Goal: Task Accomplishment & Management: Manage account settings

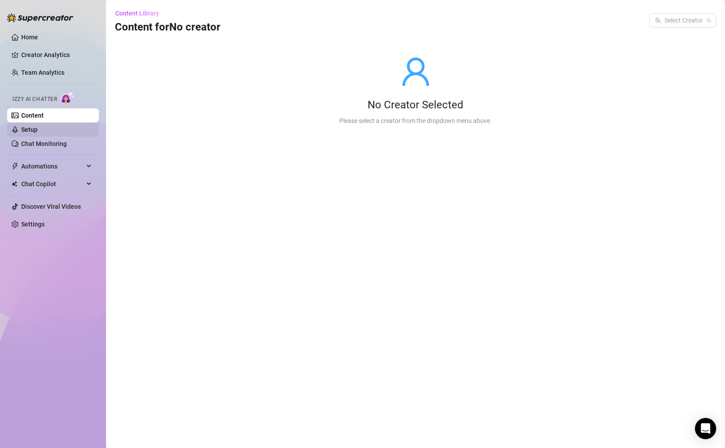
click at [38, 130] on link "Setup" at bounding box center [29, 129] width 16 height 7
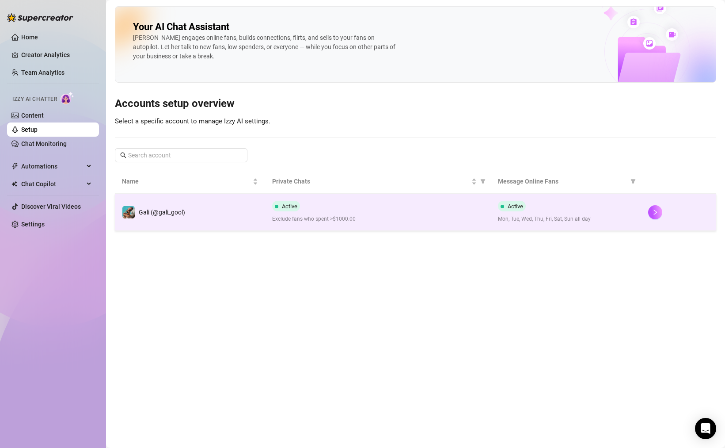
click at [346, 217] on span "Exclude fans who spent >$1000.00" at bounding box center [377, 219] width 211 height 8
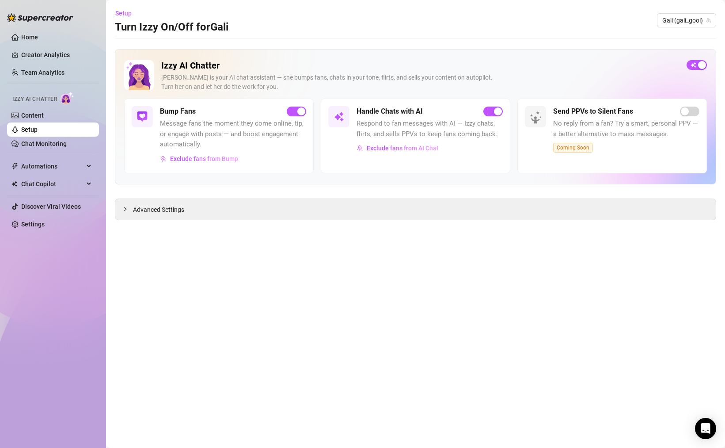
click at [38, 126] on link "Setup" at bounding box center [29, 129] width 16 height 7
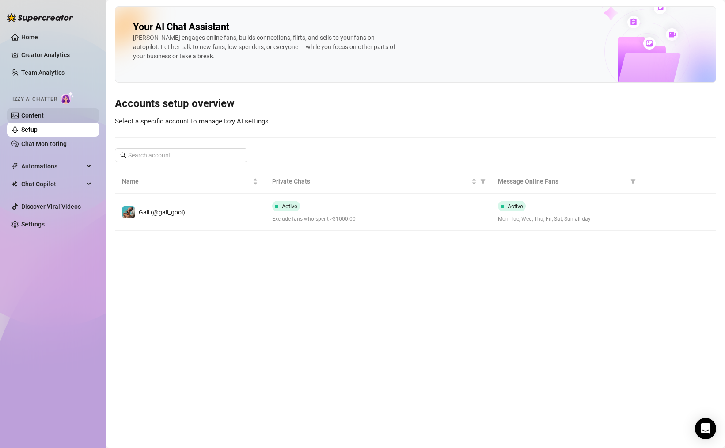
click at [44, 117] on link "Content" at bounding box center [32, 115] width 23 height 7
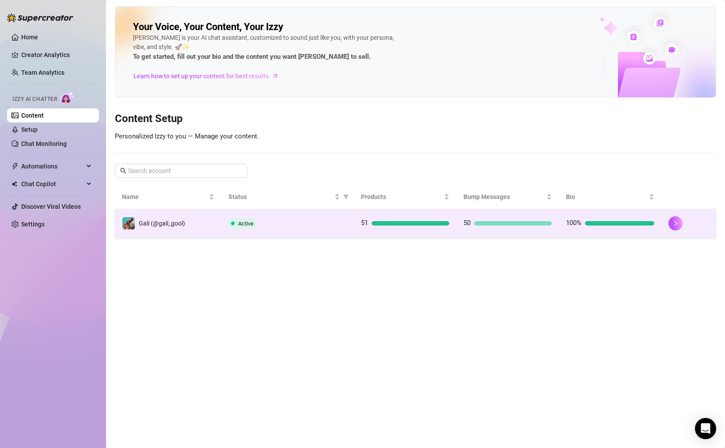
click at [509, 225] on div at bounding box center [513, 223] width 78 height 4
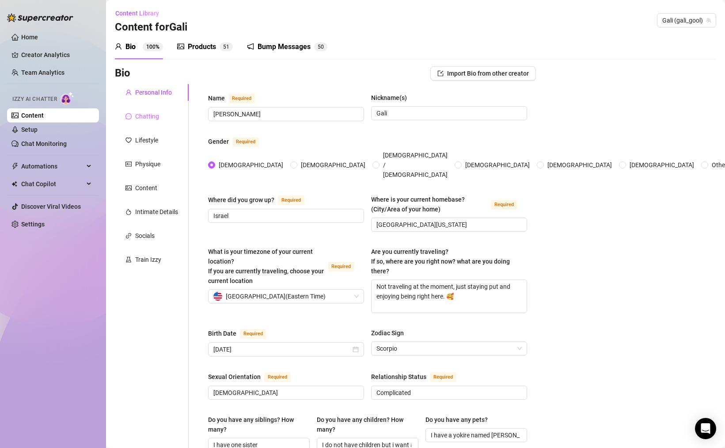
click at [157, 122] on div "Chatting" at bounding box center [152, 116] width 74 height 17
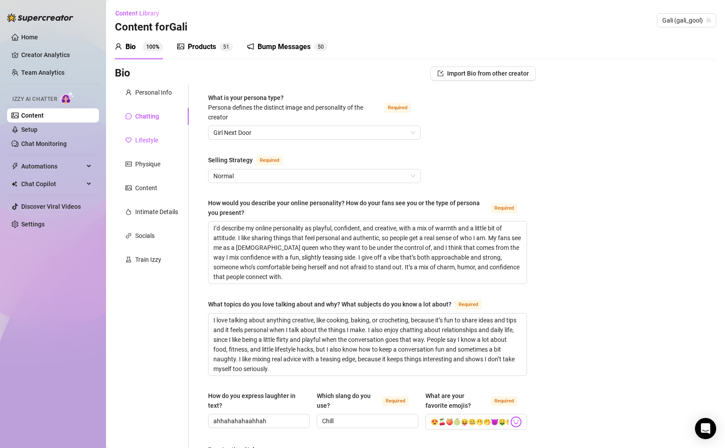
click at [149, 141] on div "Lifestyle" at bounding box center [146, 140] width 23 height 10
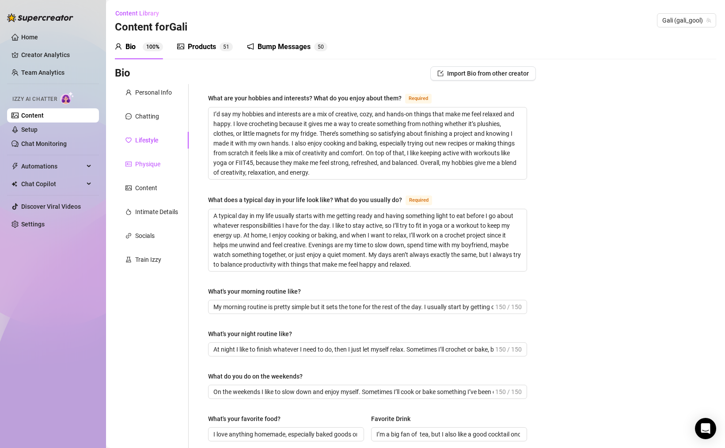
click at [156, 162] on div "Physique" at bounding box center [147, 164] width 25 height 10
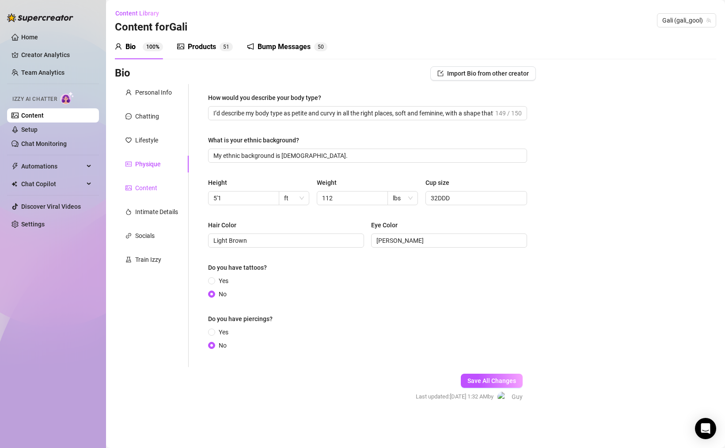
click at [150, 191] on div "Content" at bounding box center [146, 188] width 22 height 10
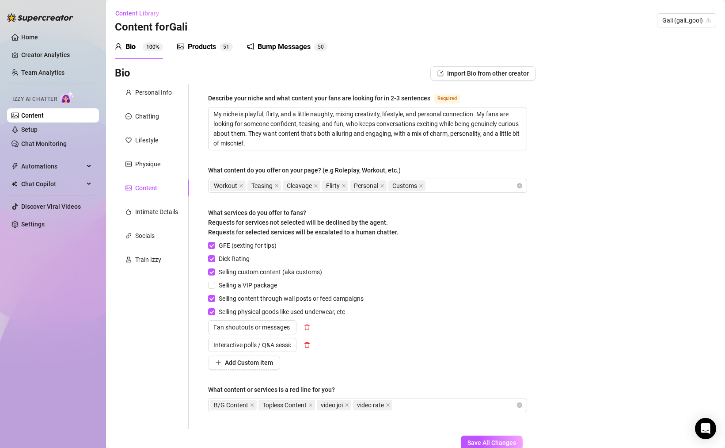
click at [150, 222] on div "Personal Info Chatting Lifestyle Physique Content Intimate Details Socials Trai…" at bounding box center [152, 256] width 74 height 345
click at [149, 216] on div "Intimate Details" at bounding box center [156, 212] width 43 height 10
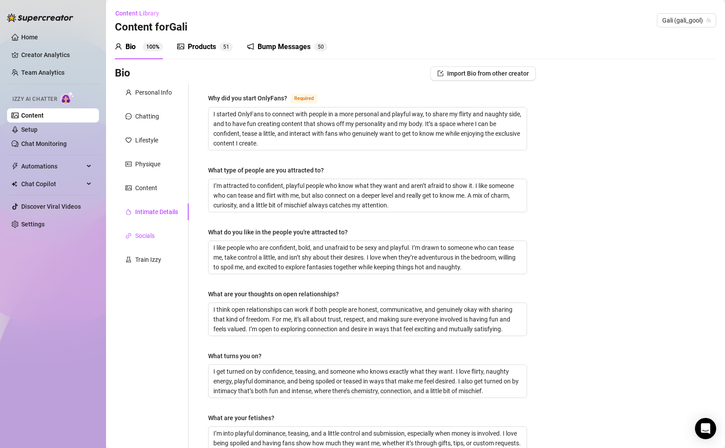
click at [146, 233] on div "Socials" at bounding box center [144, 236] width 19 height 10
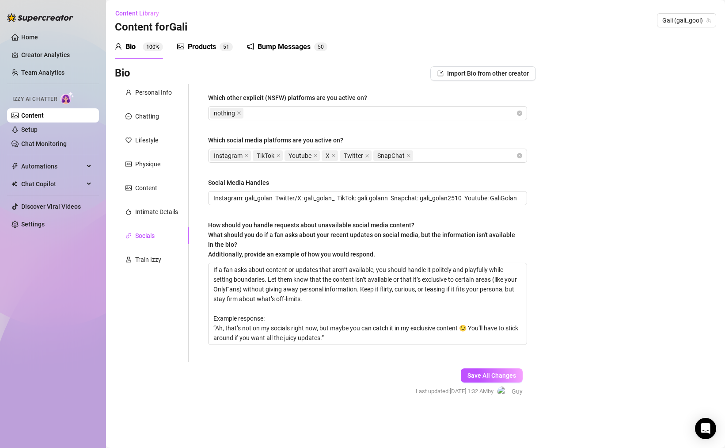
click at [149, 240] on div "Socials" at bounding box center [152, 235] width 74 height 17
click at [148, 236] on div "Socials" at bounding box center [144, 236] width 19 height 10
click at [152, 255] on div "Train Izzy" at bounding box center [148, 260] width 26 height 10
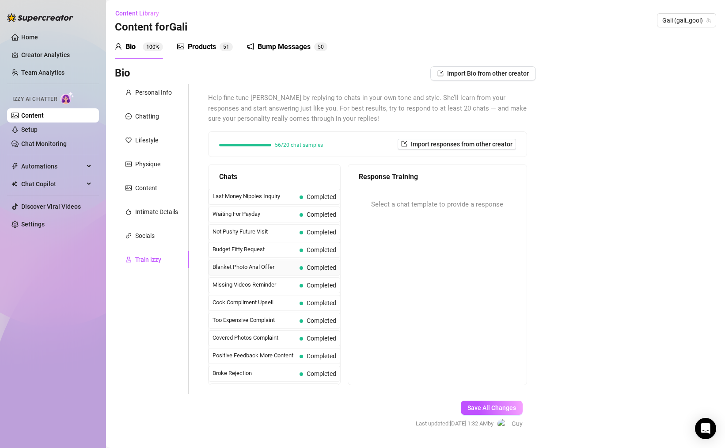
click at [320, 270] on span "Completed" at bounding box center [322, 267] width 30 height 7
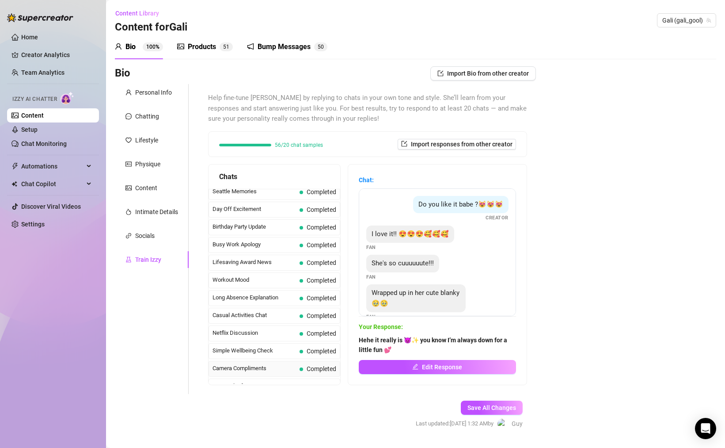
scroll to position [810, 0]
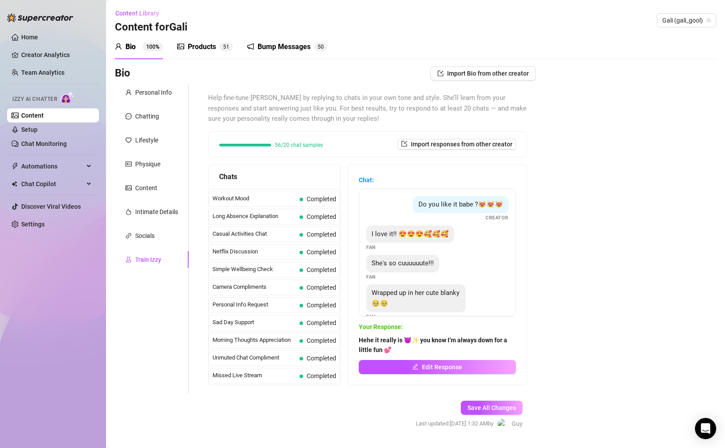
click at [154, 255] on div "Train Izzy" at bounding box center [148, 260] width 26 height 10
click at [149, 234] on div "Socials" at bounding box center [144, 236] width 19 height 10
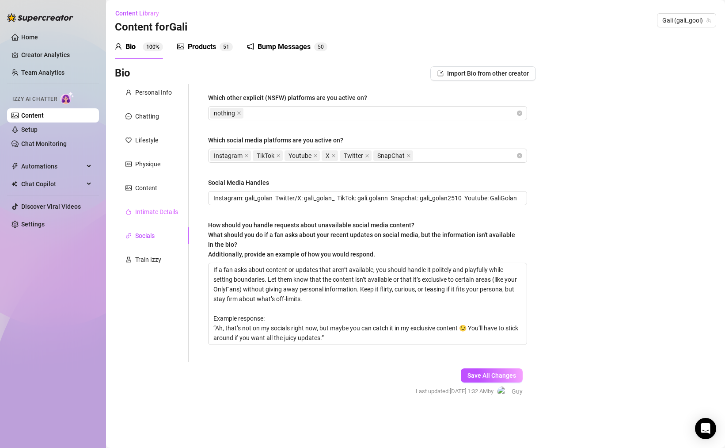
click at [154, 218] on div "Intimate Details" at bounding box center [152, 211] width 74 height 17
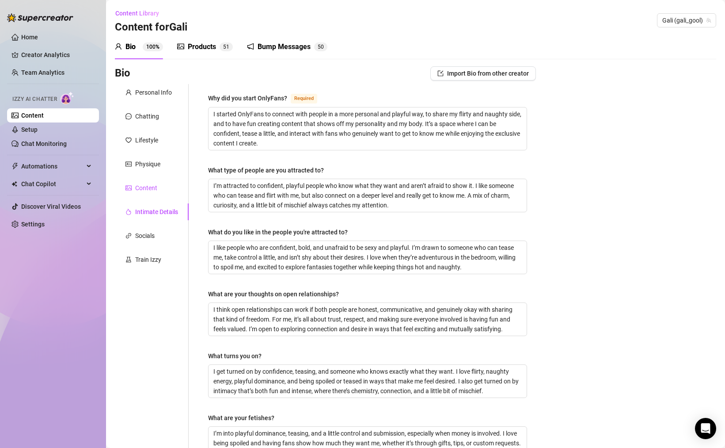
click at [146, 188] on div "Content" at bounding box center [146, 188] width 22 height 10
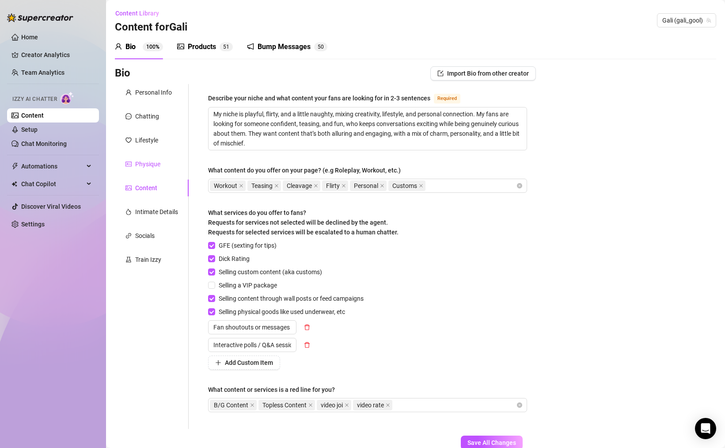
click at [145, 166] on div "Physique" at bounding box center [147, 164] width 25 height 10
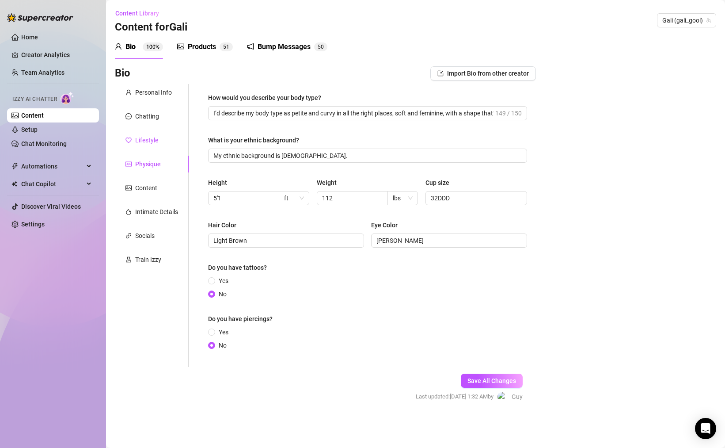
click at [155, 140] on div "Lifestyle" at bounding box center [146, 140] width 23 height 10
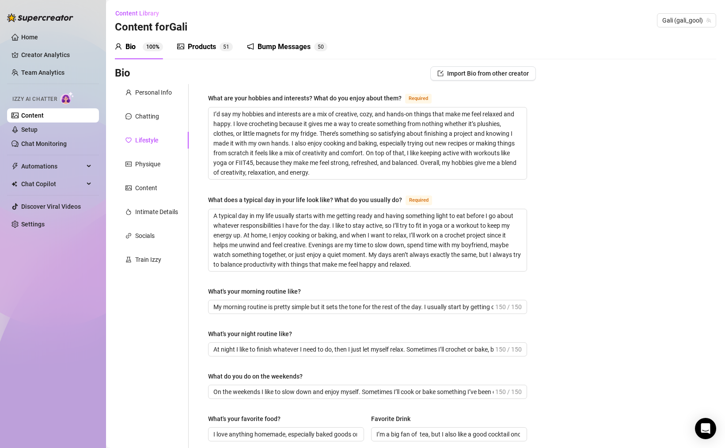
click at [206, 53] on div "Products 5 1" at bounding box center [205, 46] width 56 height 25
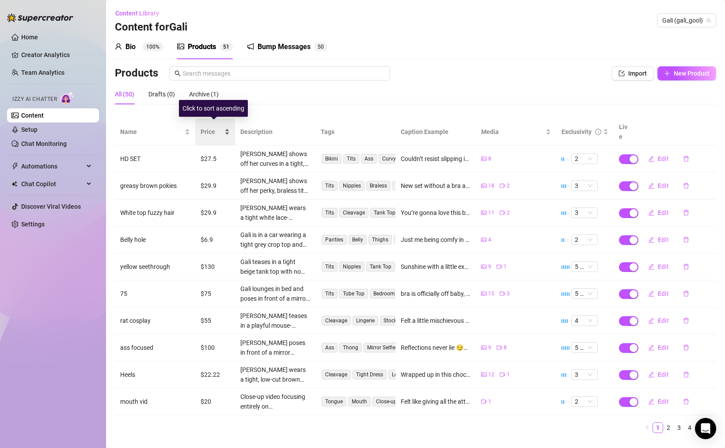
click at [210, 128] on span "Price" at bounding box center [212, 132] width 22 height 10
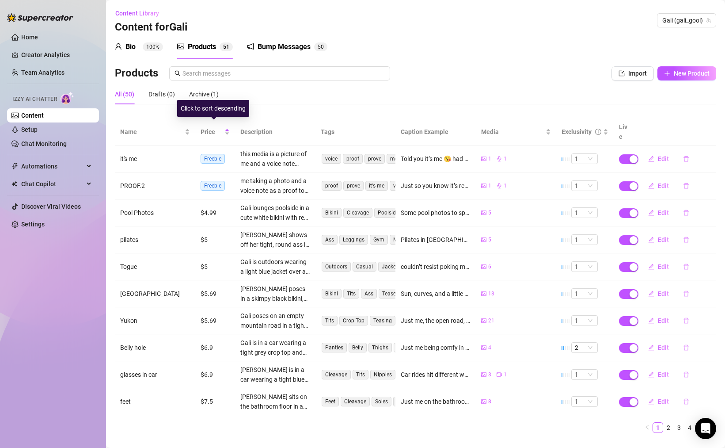
click at [219, 116] on div "Click to sort descending" at bounding box center [213, 108] width 72 height 17
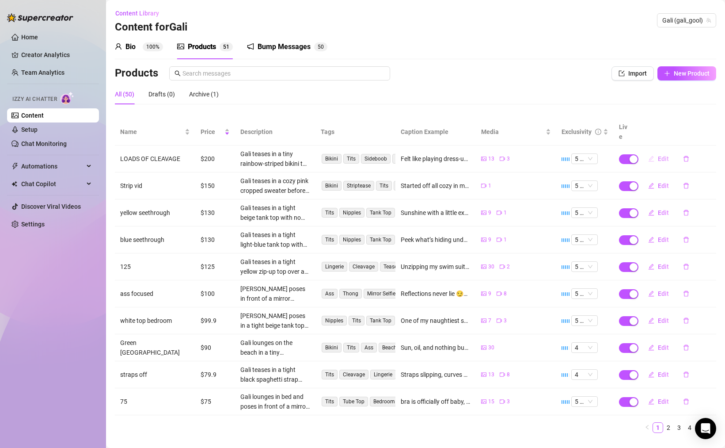
click at [660, 155] on span "Edit" at bounding box center [663, 158] width 11 height 7
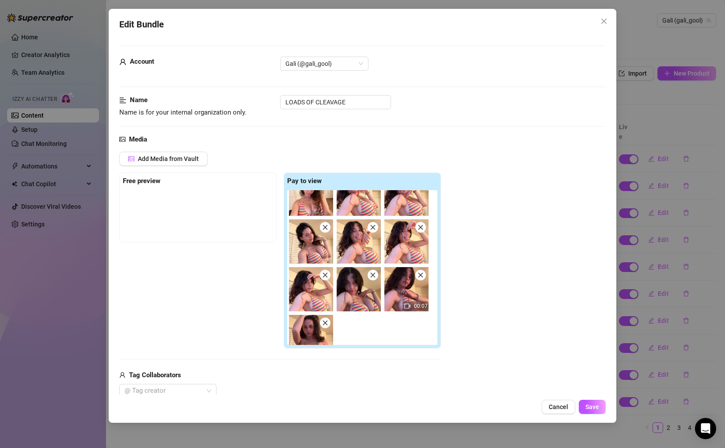
scroll to position [132, 0]
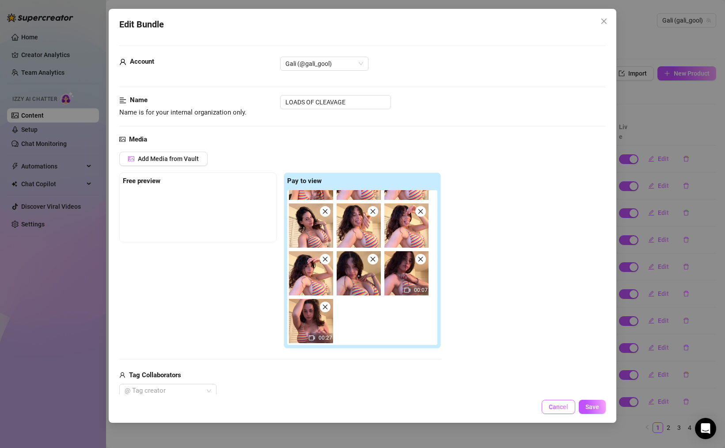
click at [551, 402] on button "Cancel" at bounding box center [559, 407] width 34 height 14
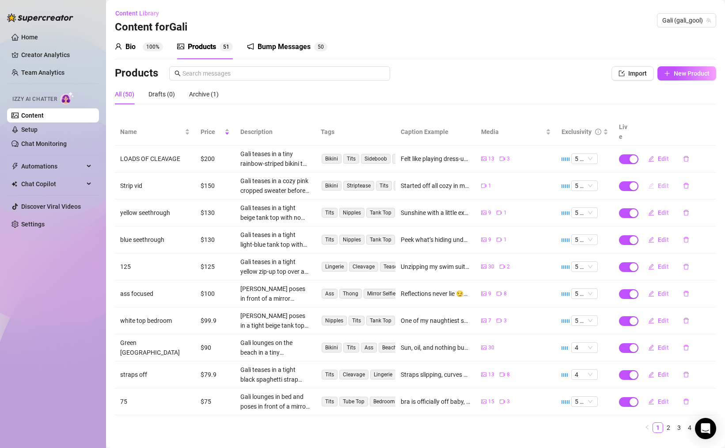
click at [648, 183] on icon "edit" at bounding box center [651, 186] width 6 height 6
type textarea "Started off all cozy in my sweater 💕 but you know I couldn’t keep it on for lon…"
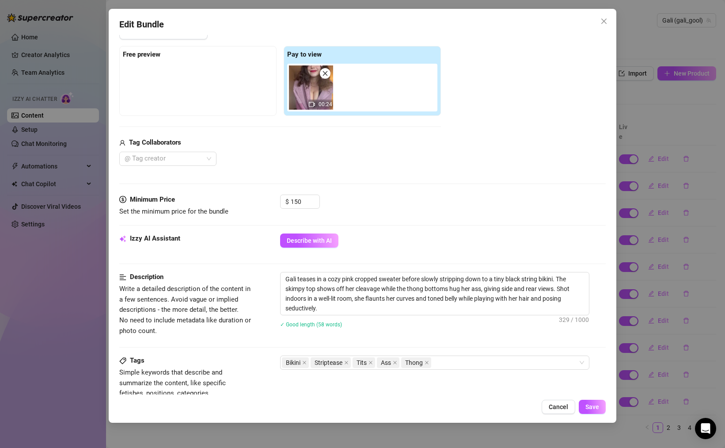
scroll to position [112, 0]
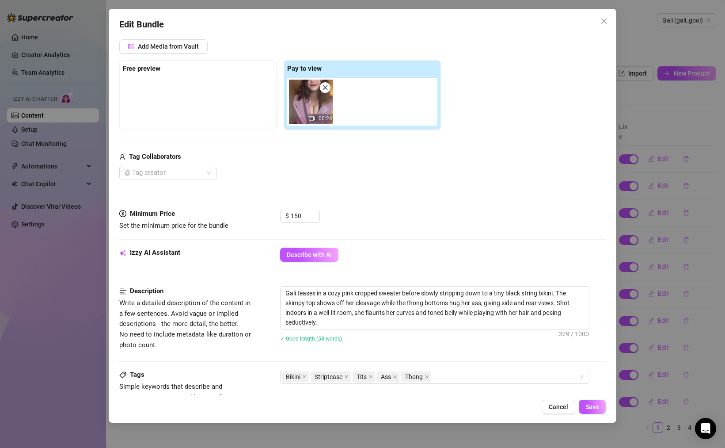
click at [317, 111] on img at bounding box center [311, 102] width 44 height 44
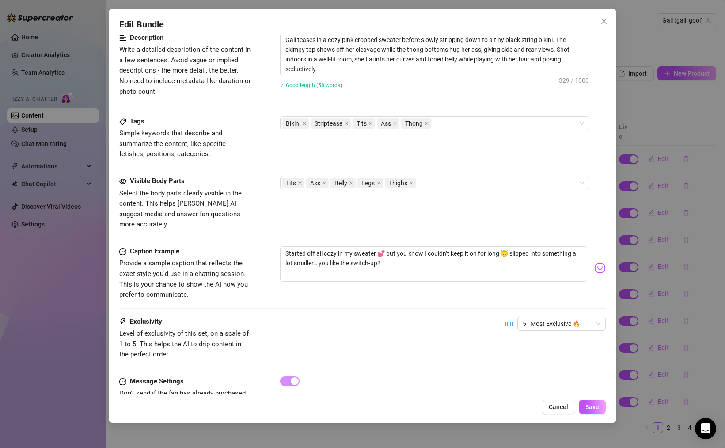
scroll to position [259, 0]
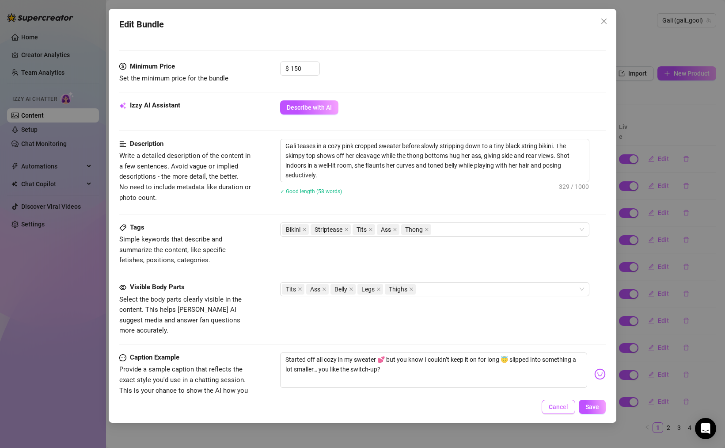
click at [560, 408] on span "Cancel" at bounding box center [558, 406] width 19 height 7
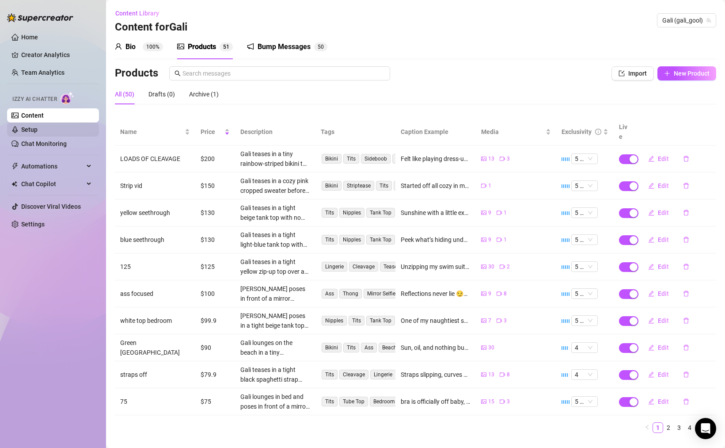
click at [38, 131] on link "Setup" at bounding box center [29, 129] width 16 height 7
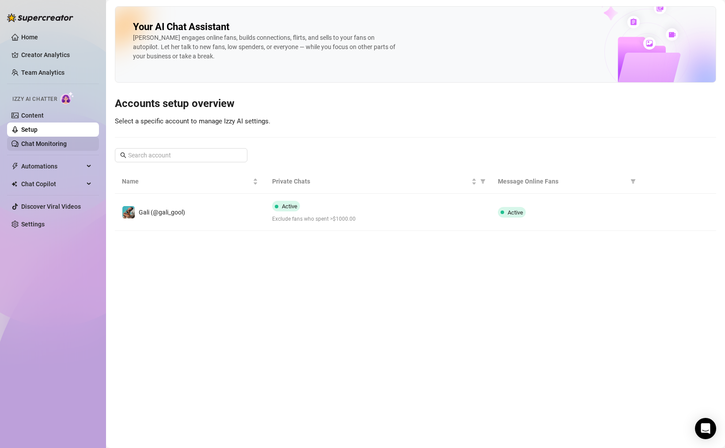
click at [44, 145] on link "Chat Monitoring" at bounding box center [44, 143] width 46 height 7
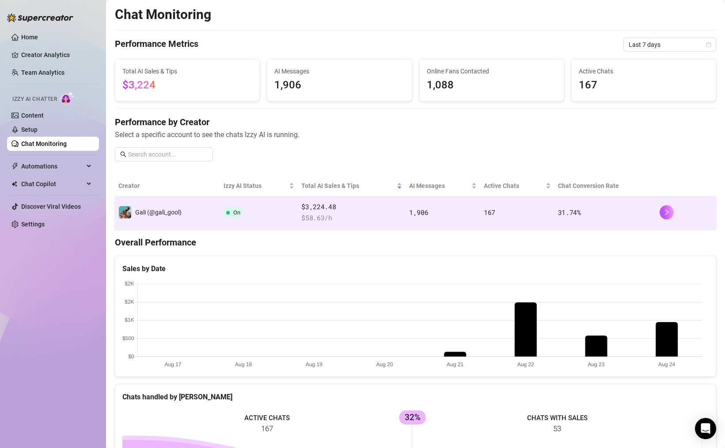
click at [280, 219] on td "On" at bounding box center [259, 212] width 78 height 33
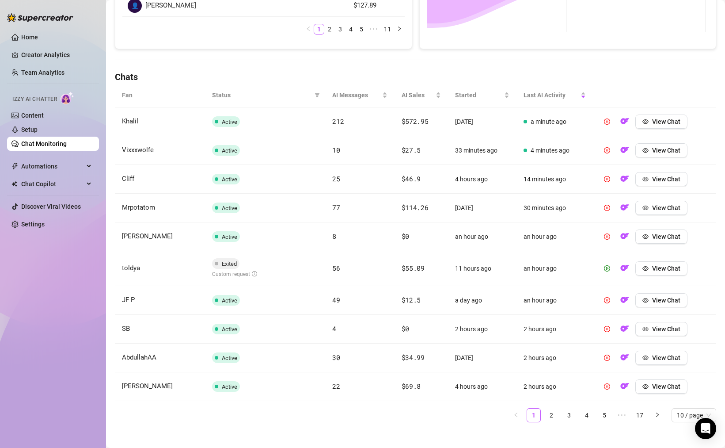
scroll to position [84, 0]
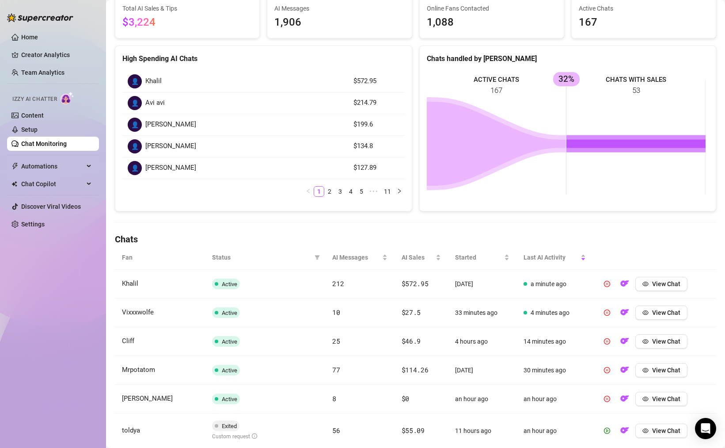
click at [69, 107] on div "Izzy AI Chatter" at bounding box center [52, 98] width 94 height 20
click at [44, 114] on link "Content" at bounding box center [32, 115] width 23 height 7
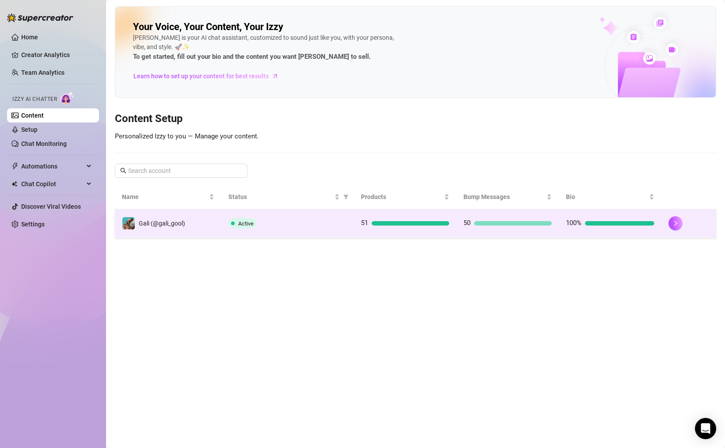
click at [482, 226] on div "50" at bounding box center [508, 223] width 88 height 11
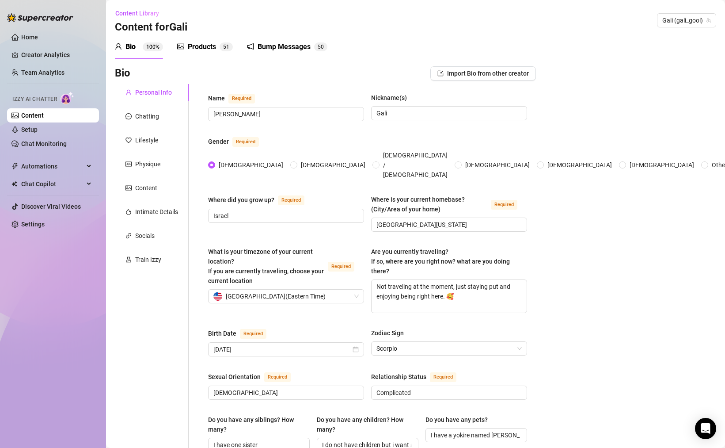
click at [224, 46] on span "5" at bounding box center [224, 47] width 3 height 6
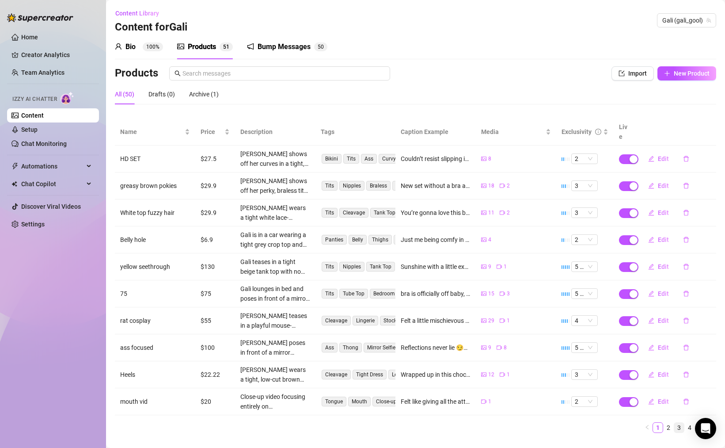
drag, startPoint x: 663, startPoint y: 415, endPoint x: 668, endPoint y: 417, distance: 5.9
click at [664, 423] on link "2" at bounding box center [669, 428] width 10 height 10
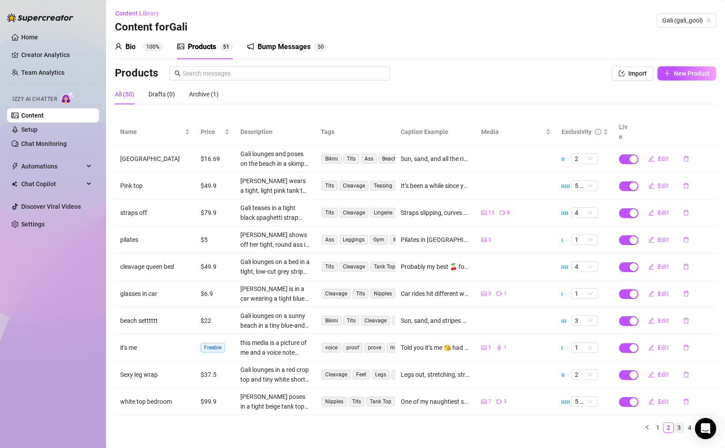
click at [675, 423] on link "3" at bounding box center [680, 428] width 10 height 10
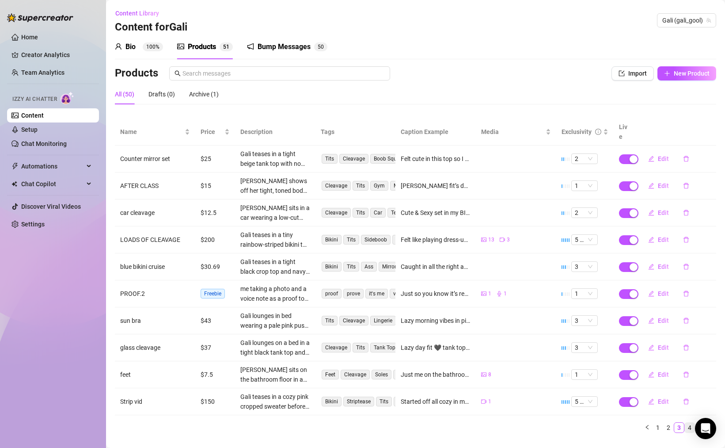
click at [685, 423] on link "4" at bounding box center [690, 428] width 10 height 10
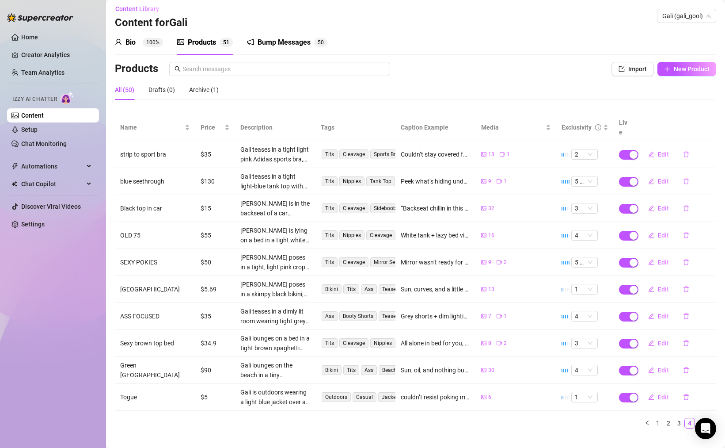
scroll to position [9, 0]
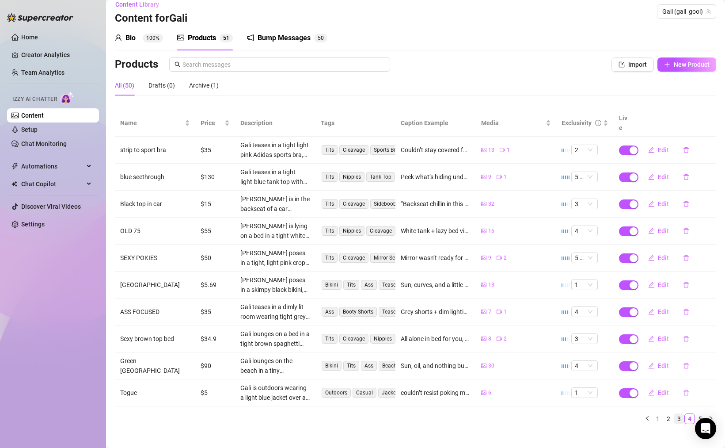
click at [675, 414] on link "3" at bounding box center [680, 419] width 10 height 10
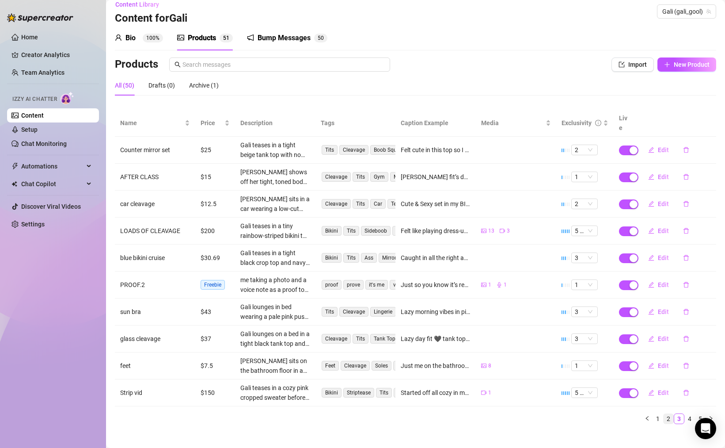
click at [664, 414] on link "2" at bounding box center [669, 419] width 10 height 10
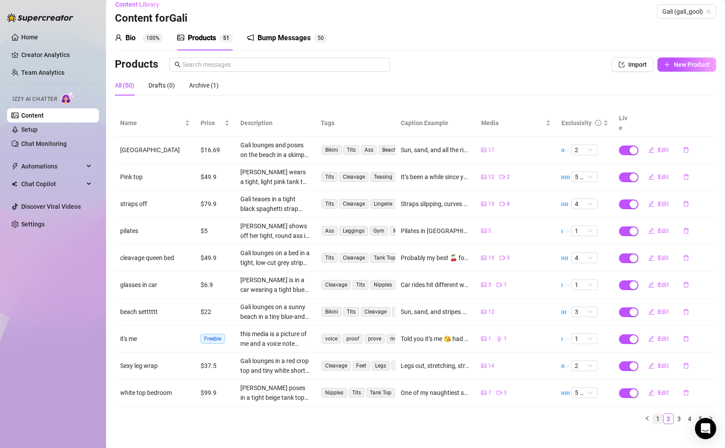
click at [655, 414] on link "1" at bounding box center [658, 419] width 10 height 10
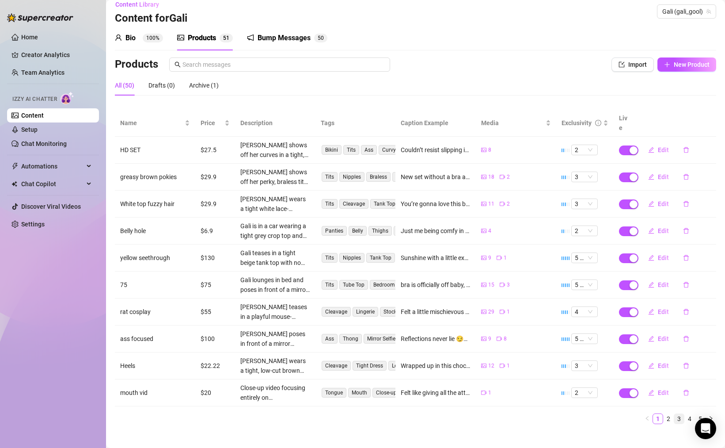
click at [676, 414] on link "3" at bounding box center [680, 419] width 10 height 10
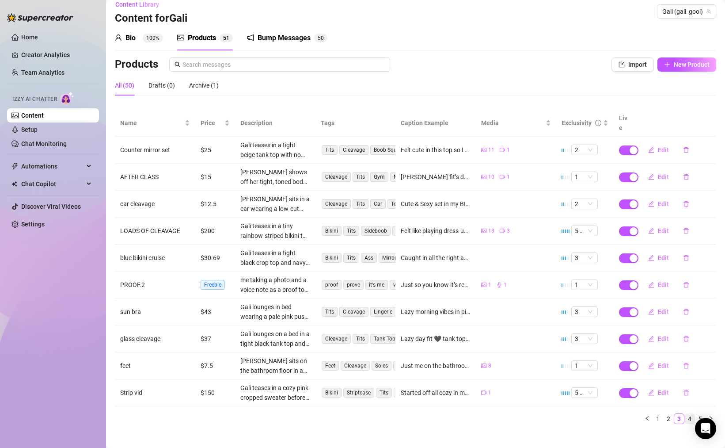
click at [685, 414] on link "4" at bounding box center [690, 419] width 10 height 10
